Goal: Information Seeking & Learning: Learn about a topic

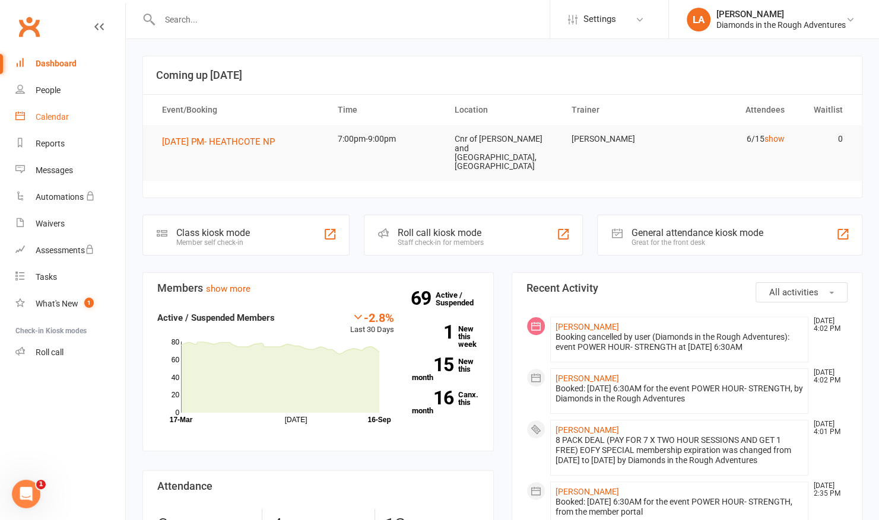
click at [47, 110] on link "Calendar" at bounding box center [70, 117] width 110 height 27
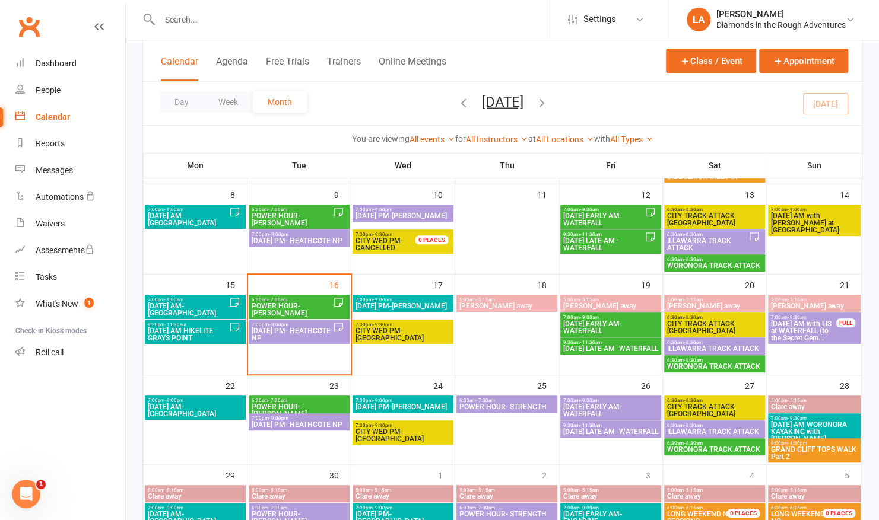
scroll to position [183, 0]
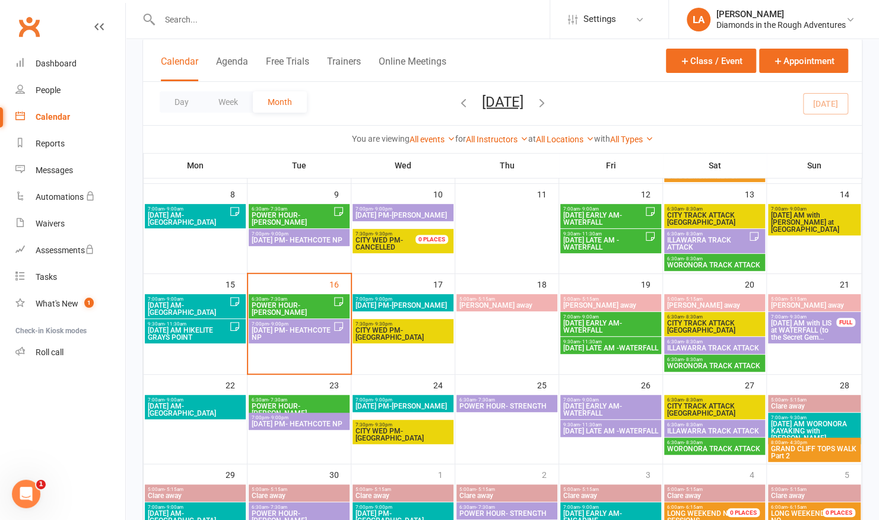
click at [285, 327] on span "[DATE] PM- HEATHCOTE NP" at bounding box center [292, 334] width 82 height 14
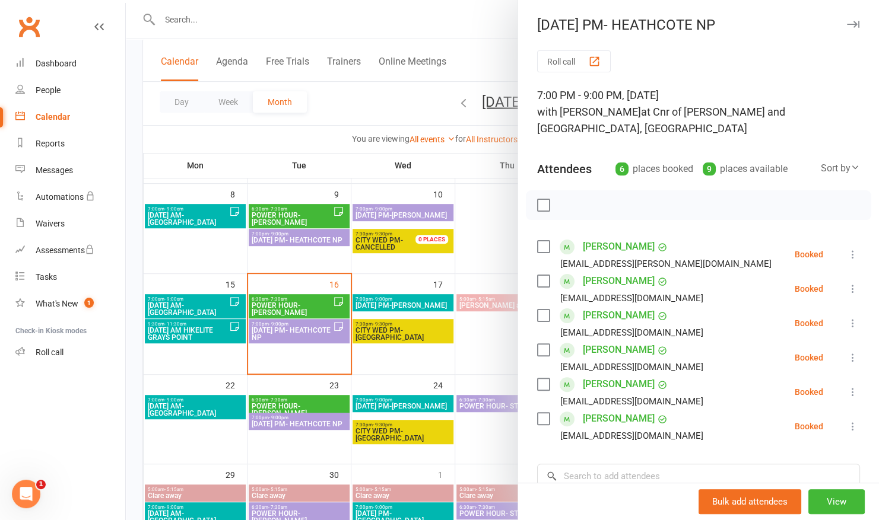
click at [429, 28] on div at bounding box center [502, 260] width 753 height 520
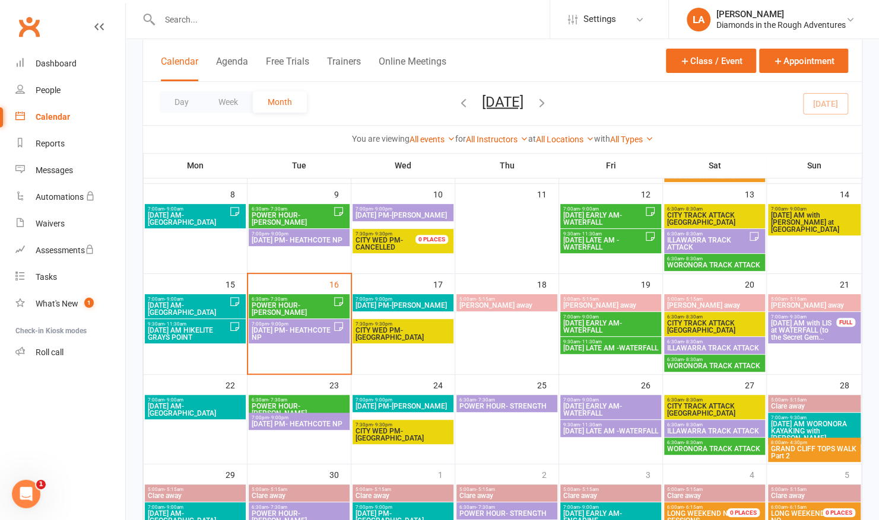
click at [826, 325] on span "[DATE] AM with LIS at WATERFALL (to the Secret Gem..." at bounding box center [803, 330] width 66 height 21
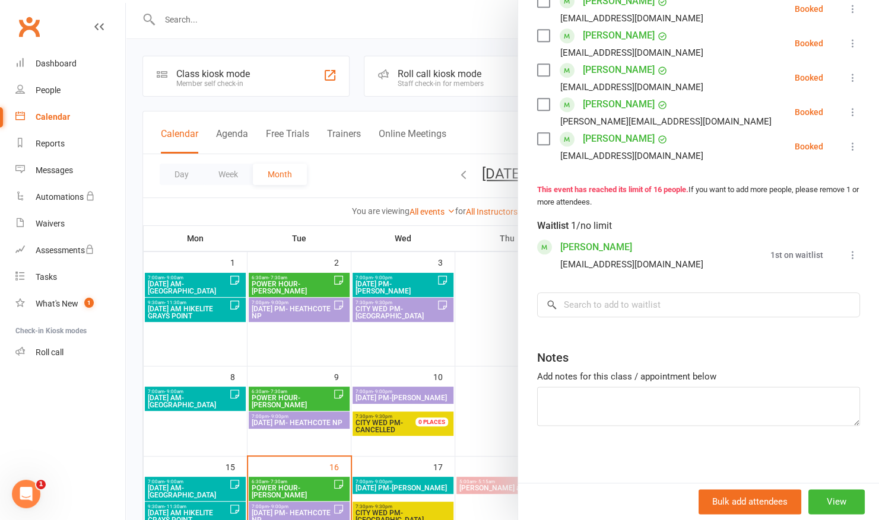
scroll to position [0, 0]
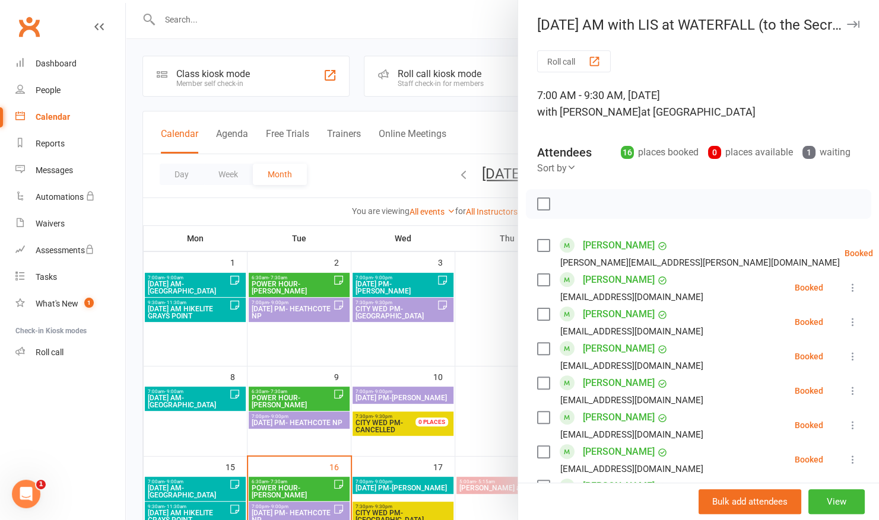
click at [431, 21] on div at bounding box center [502, 260] width 753 height 520
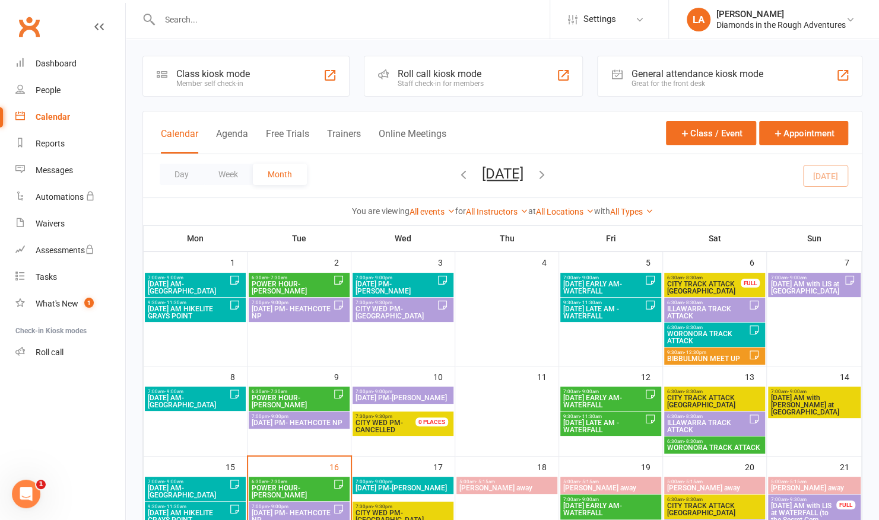
click at [676, 422] on span "ILLAWARRA TRACK ATTACK" at bounding box center [707, 426] width 82 height 14
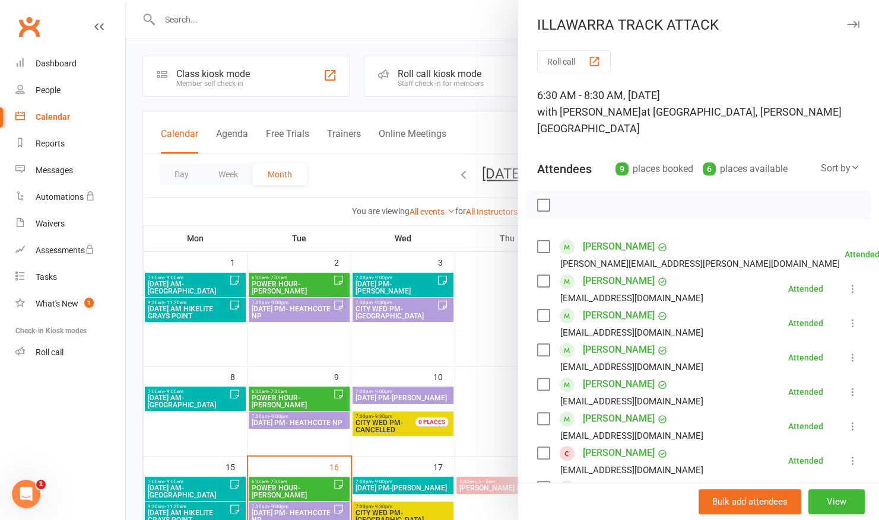
click at [467, 30] on div at bounding box center [502, 260] width 753 height 520
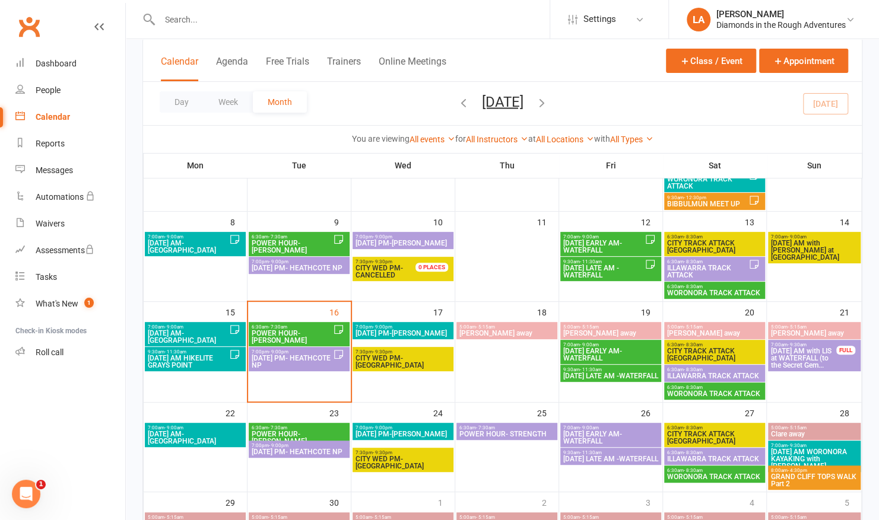
scroll to position [178, 0]
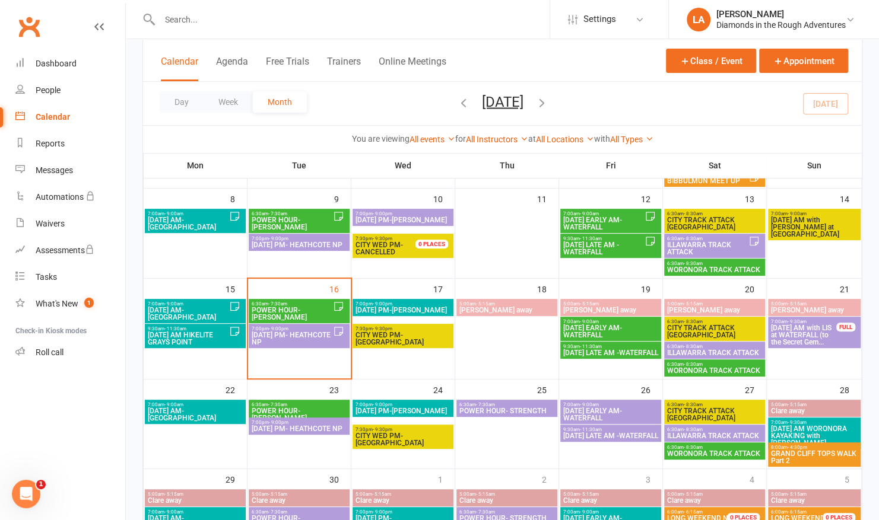
click at [711, 351] on span "ILLAWARRA TRACK ATTACK" at bounding box center [714, 352] width 96 height 7
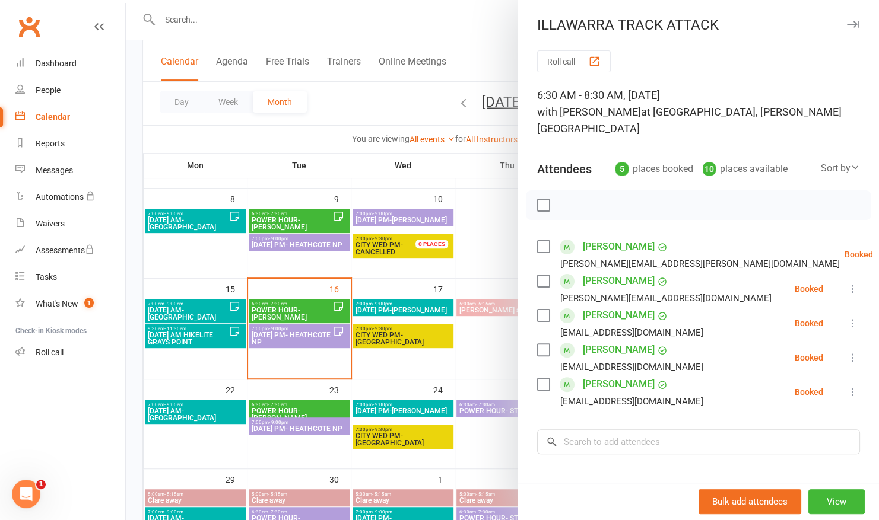
click at [426, 19] on div at bounding box center [502, 260] width 753 height 520
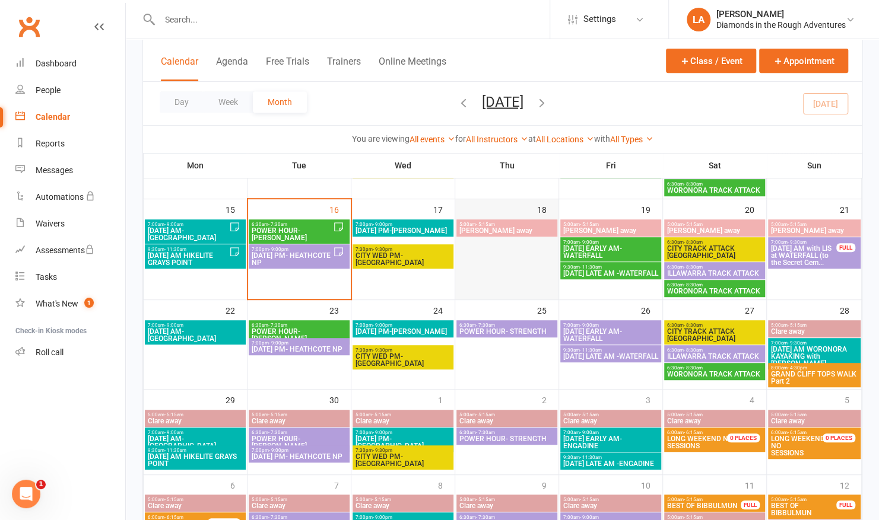
scroll to position [264, 0]
